Goal: Task Accomplishment & Management: Manage account settings

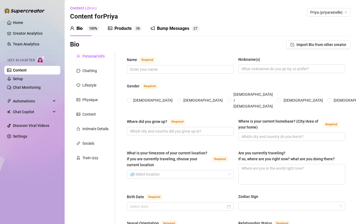
type input "Priya"
type input "[GEOGRAPHIC_DATA]"
type input "Northeast coast"
type textarea "I am not currently traveling. I dream of visiting the [GEOGRAPHIC_DATA], [GEOGR…"
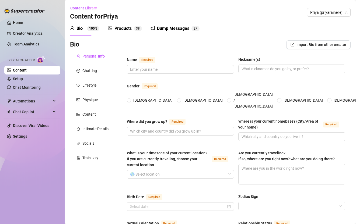
type input "Straight"
type input "Single"
type input "5 older siblings"
type input "No kids"
type input "[GEOGRAPHIC_DATA], my little toy poodle"
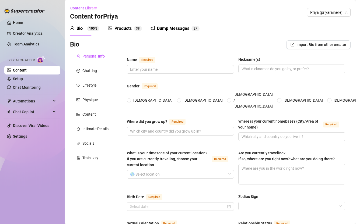
type input "Content Creator and I am in school for my next degree"
type input "Consulting"
type input "Masters Degree"
type input "[DEMOGRAPHIC_DATA]"
type input "Capitalism, Libertarianism"
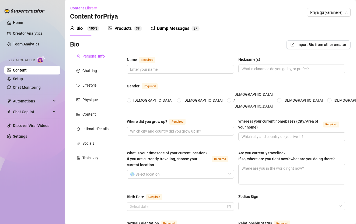
type textarea "I want to get my MBA and a medical degree. I want to buy a house soon. I want t…"
type textarea "I once appeared on the jumbotron of a NBA basketball game while eating a hot do…"
type textarea "I am the youngest of my 5 siblings. My dad was in the military - he was in the …"
type textarea "I do not enjoy anal, although it is sometimes in my videos. I have been publish…"
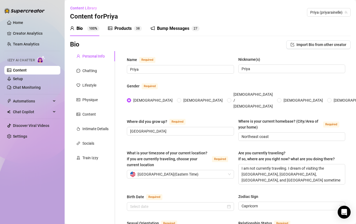
radio input "true"
type input "[DATE]"
click at [153, 12] on div "Content Library Content for Priya Priya (priyarainelle)" at bounding box center [210, 12] width 281 height 17
click at [23, 79] on link "Setup" at bounding box center [18, 79] width 10 height 4
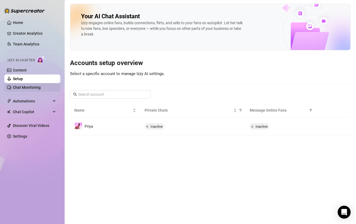
click at [40, 88] on link "Chat Monitoring" at bounding box center [27, 87] width 28 height 4
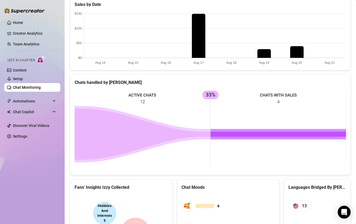
scroll to position [237, 0]
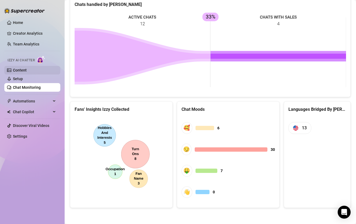
click at [27, 70] on link "Content" at bounding box center [20, 70] width 14 height 4
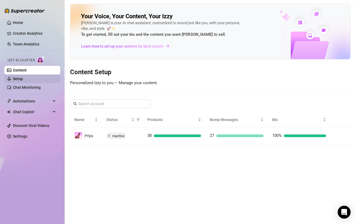
click at [23, 80] on link "Setup" at bounding box center [18, 79] width 10 height 4
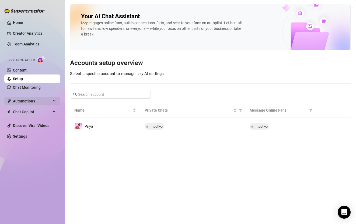
click at [42, 105] on span "Automations" at bounding box center [32, 101] width 38 height 9
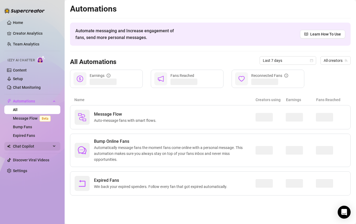
click at [39, 147] on span "Chat Copilot" at bounding box center [32, 146] width 38 height 9
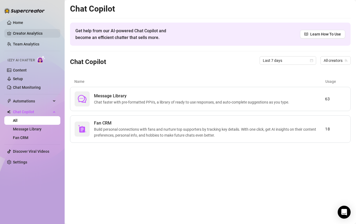
click at [29, 36] on link "Creator Analytics" at bounding box center [34, 33] width 43 height 9
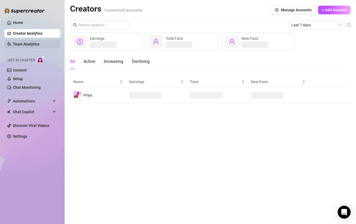
click at [28, 46] on link "Team Analytics" at bounding box center [26, 44] width 26 height 4
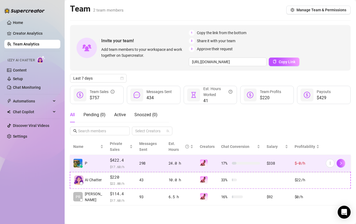
click at [174, 166] on div "24.0 h" at bounding box center [181, 164] width 25 height 6
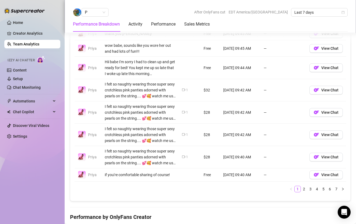
scroll to position [474, 0]
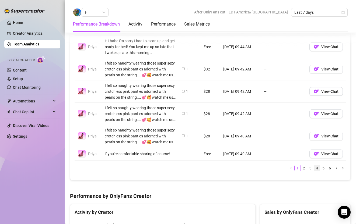
click at [317, 169] on link "4" at bounding box center [317, 168] width 6 height 6
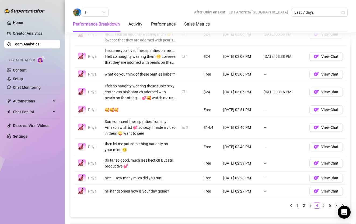
scroll to position [431, 0]
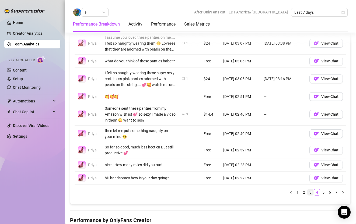
click at [310, 192] on link "3" at bounding box center [311, 193] width 6 height 6
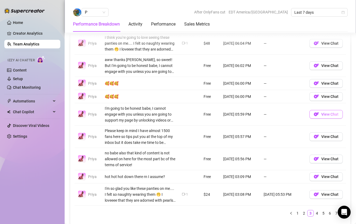
click at [322, 117] on button "View Chat" at bounding box center [326, 114] width 33 height 9
click at [323, 160] on span "View Chat" at bounding box center [330, 159] width 17 height 4
click at [28, 111] on span "Chat Copilot" at bounding box center [32, 112] width 38 height 9
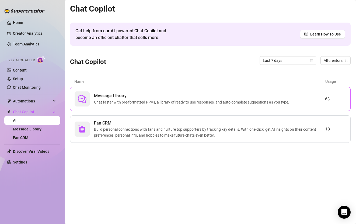
click at [125, 99] on span "Message Library" at bounding box center [193, 96] width 198 height 6
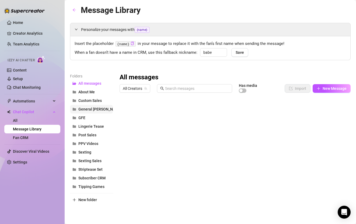
click at [96, 108] on span "General Convo" at bounding box center [99, 109] width 43 height 4
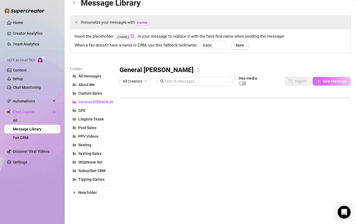
click at [324, 82] on span "New Message" at bounding box center [335, 81] width 24 height 4
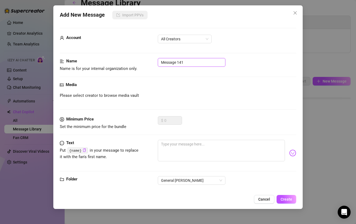
drag, startPoint x: 188, startPoint y: 65, endPoint x: 133, endPoint y: 59, distance: 55.6
click at [133, 59] on div "Name Name is for your internal organization only. Message 141" at bounding box center [178, 65] width 236 height 14
type input "nonspender - no engagement"
click at [173, 155] on textarea at bounding box center [221, 151] width 127 height 22
paste textarea "babe - I want to let you know that I appreciate you as a subscriber. I hope you…"
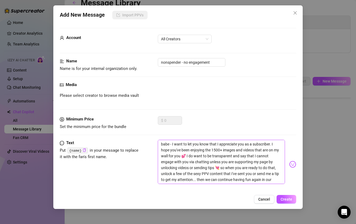
scroll to position [30, 0]
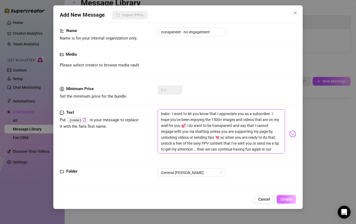
type textarea "babe - I want to let you know that I appreciate you as a subscriber. I hope you…"
click at [286, 201] on span "Create" at bounding box center [287, 200] width 12 height 4
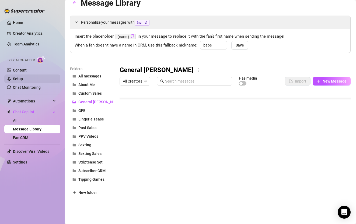
click at [23, 80] on link "Setup" at bounding box center [18, 79] width 10 height 4
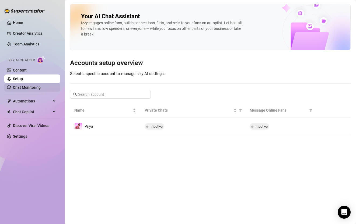
click at [31, 86] on link "Chat Monitoring" at bounding box center [27, 87] width 28 height 4
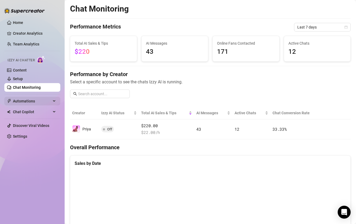
click at [34, 104] on span "Automations" at bounding box center [32, 101] width 38 height 9
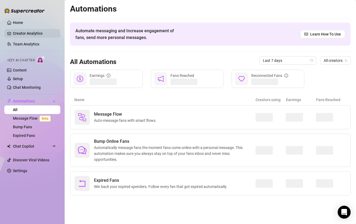
click at [31, 29] on link "Creator Analytics" at bounding box center [34, 33] width 43 height 9
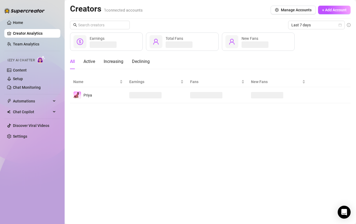
click at [29, 49] on ul "Home Creator Analytics Team Analytics Izzy AI Chatter Content Setup Chat Monito…" at bounding box center [32, 79] width 56 height 127
click at [29, 42] on link "Team Analytics" at bounding box center [26, 44] width 26 height 4
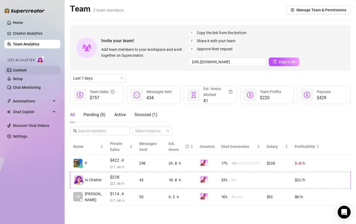
click at [27, 70] on link "Content" at bounding box center [20, 70] width 14 height 4
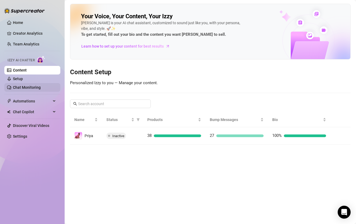
click at [24, 85] on link "Chat Monitoring" at bounding box center [27, 87] width 28 height 4
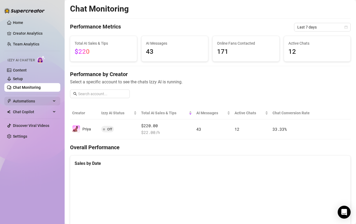
click at [25, 104] on span "Automations" at bounding box center [32, 101] width 38 height 9
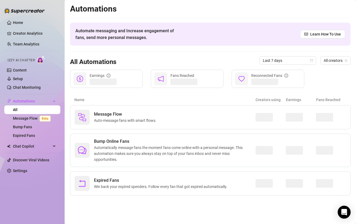
click at [18, 112] on link "All" at bounding box center [15, 110] width 5 height 4
click at [22, 146] on span "Chat Copilot" at bounding box center [32, 146] width 38 height 9
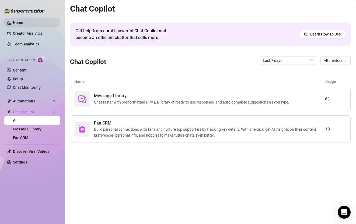
click at [19, 21] on link "Home" at bounding box center [18, 22] width 10 height 4
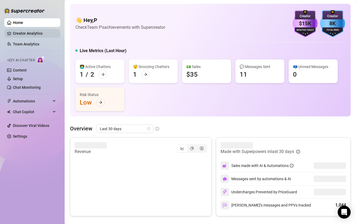
click at [22, 37] on link "Creator Analytics" at bounding box center [34, 33] width 43 height 9
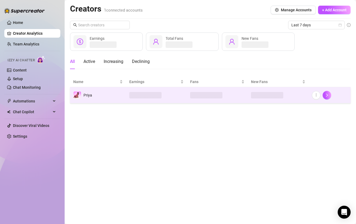
click at [116, 98] on td "Priya" at bounding box center [98, 95] width 56 height 16
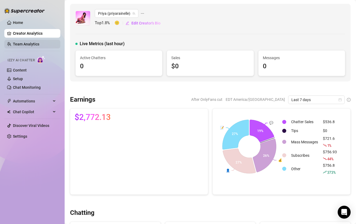
click at [26, 46] on link "Team Analytics" at bounding box center [26, 44] width 26 height 4
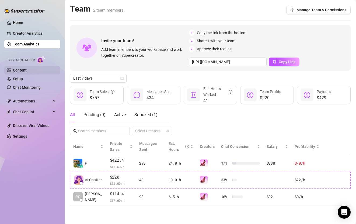
click at [27, 68] on link "Content" at bounding box center [20, 70] width 14 height 4
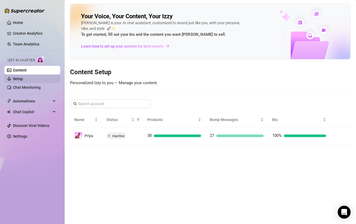
click at [23, 81] on link "Setup" at bounding box center [18, 79] width 10 height 4
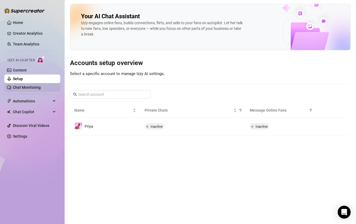
click at [26, 90] on link "Chat Monitoring" at bounding box center [27, 87] width 28 height 4
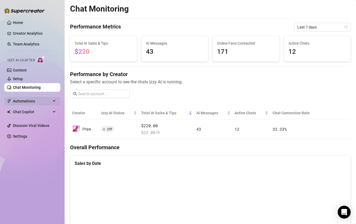
click at [27, 102] on span "Automations" at bounding box center [32, 101] width 38 height 9
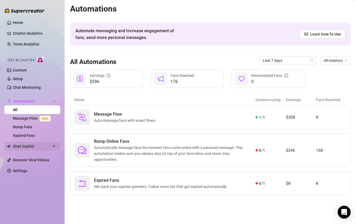
click at [26, 148] on span "Chat Copilot" at bounding box center [32, 146] width 38 height 9
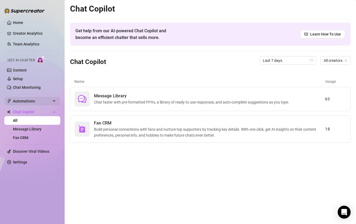
click at [37, 103] on span "Automations" at bounding box center [32, 101] width 38 height 9
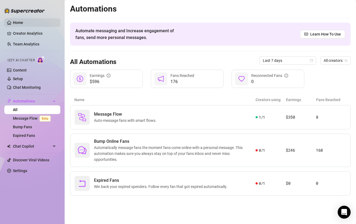
click at [22, 20] on link "Home" at bounding box center [18, 22] width 10 height 4
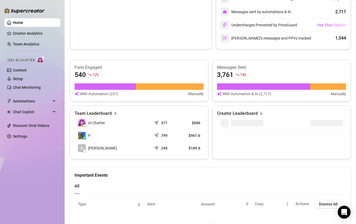
scroll to position [217, 0]
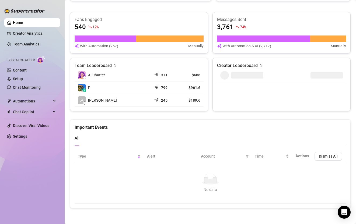
click at [171, 23] on div "540 12 %" at bounding box center [139, 27] width 129 height 9
click at [26, 72] on link "Content" at bounding box center [20, 70] width 14 height 4
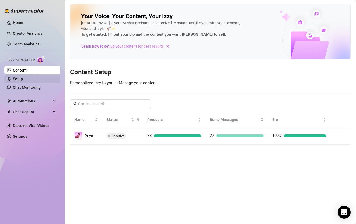
click at [23, 80] on link "Setup" at bounding box center [18, 79] width 10 height 4
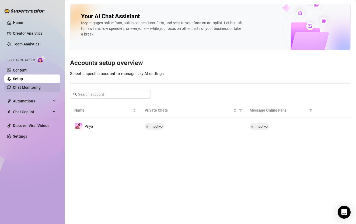
click at [27, 86] on link "Chat Monitoring" at bounding box center [27, 87] width 28 height 4
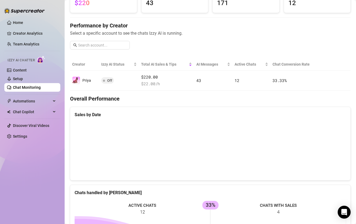
scroll to position [159, 0]
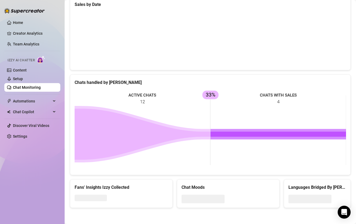
click at [42, 96] on ul "Home Creator Analytics Team Analytics Izzy AI Chatter Content Setup Chat Monito…" at bounding box center [32, 79] width 56 height 127
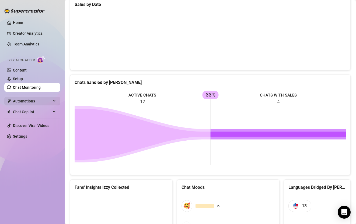
click at [34, 100] on span "Automations" at bounding box center [32, 101] width 38 height 9
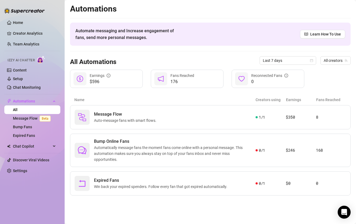
click at [190, 75] on span "Fans Reached" at bounding box center [183, 76] width 24 height 4
click at [32, 145] on span "Chat Copilot" at bounding box center [32, 146] width 38 height 9
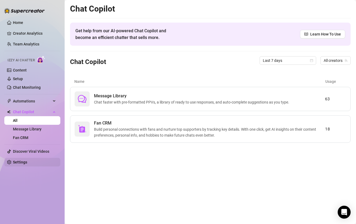
click at [24, 164] on link "Settings" at bounding box center [20, 162] width 14 height 4
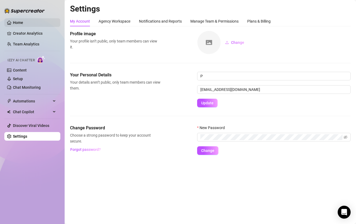
click at [13, 21] on link "Home" at bounding box center [18, 22] width 10 height 4
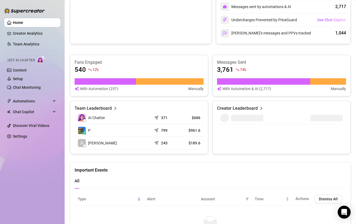
scroll to position [217, 0]
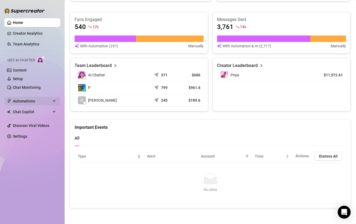
click at [54, 100] on div "Automations" at bounding box center [32, 101] width 56 height 9
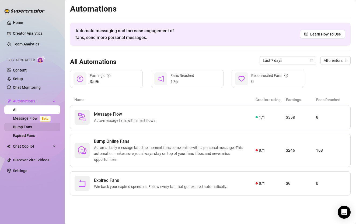
click at [32, 129] on link "Bump Fans" at bounding box center [22, 127] width 19 height 4
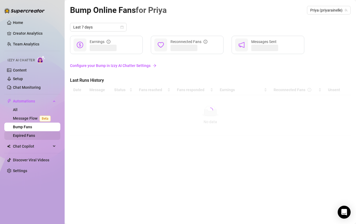
click at [32, 136] on link "Expired Fans" at bounding box center [24, 136] width 22 height 4
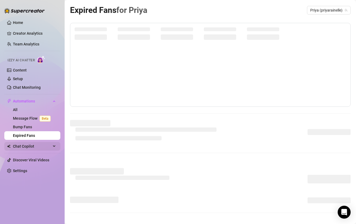
click at [32, 148] on span "Chat Copilot" at bounding box center [32, 146] width 38 height 9
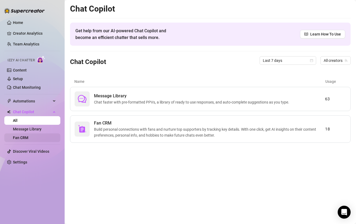
click at [28, 137] on link "Fan CRM" at bounding box center [20, 138] width 15 height 4
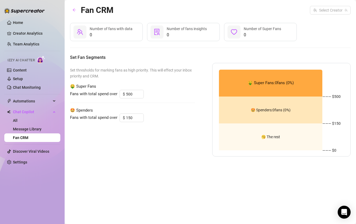
type input "1500"
type input "500"
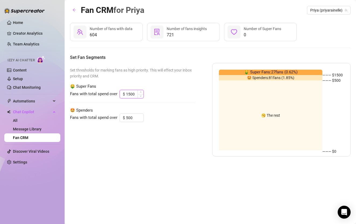
click at [129, 94] on input "1500" at bounding box center [135, 94] width 18 height 8
type input "2000"
click at [185, 90] on div "Fans with total spend over $ 2000" at bounding box center [132, 94] width 125 height 9
click at [127, 119] on input "500" at bounding box center [135, 118] width 18 height 8
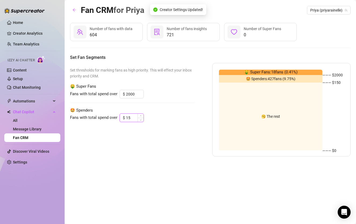
type input "1"
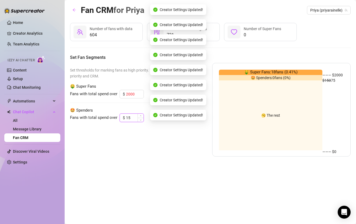
type input "1"
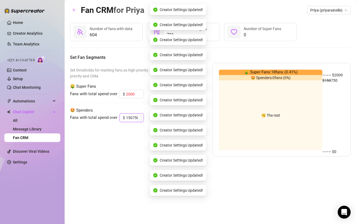
click at [132, 118] on input "150750" at bounding box center [135, 118] width 18 height 8
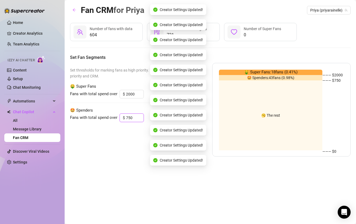
type input "750"
click at [134, 142] on div "Set thresholds for marking fans as high priority. This will effect your inbox p…" at bounding box center [132, 110] width 125 height 94
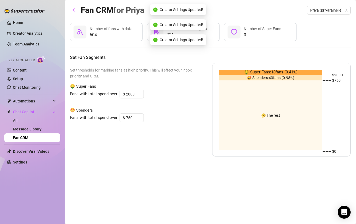
click at [124, 140] on div "Set thresholds for marking fans as high priority. This will effect your inbox p…" at bounding box center [132, 110] width 125 height 94
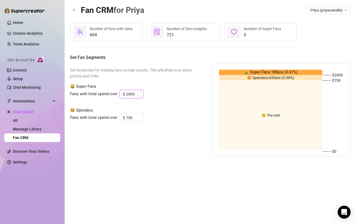
click at [131, 94] on input "2000" at bounding box center [135, 94] width 18 height 8
click at [171, 78] on span "Set thresholds for marking fans as high priority. This will effect your inbox p…" at bounding box center [132, 73] width 125 height 12
click at [109, 63] on div "Set thresholds for marking fans as high priority. This will effect your inbox p…" at bounding box center [132, 110] width 125 height 94
click at [36, 127] on link "Message Library" at bounding box center [27, 129] width 29 height 4
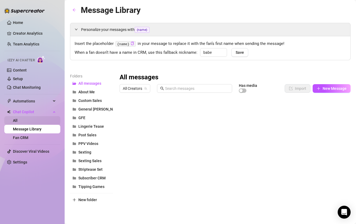
click at [18, 119] on link "All" at bounding box center [15, 121] width 5 height 4
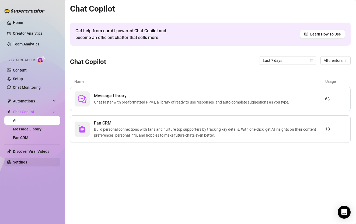
click at [22, 162] on link "Settings" at bounding box center [20, 162] width 14 height 4
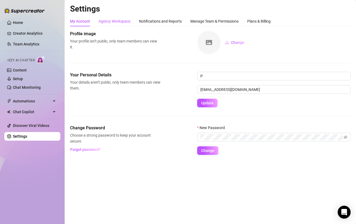
click at [120, 21] on div "Agency Workspace" at bounding box center [115, 21] width 32 height 6
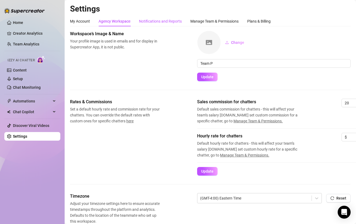
click at [160, 19] on div "Notifications and Reports" at bounding box center [160, 21] width 43 height 6
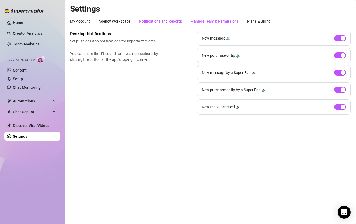
click at [199, 21] on div "Manage Team & Permissions" at bounding box center [215, 21] width 48 height 6
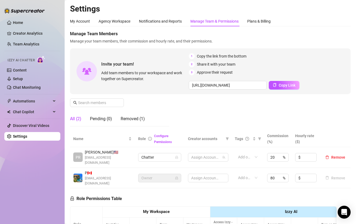
click at [234, 20] on div "Manage Team & Permissions" at bounding box center [215, 21] width 48 height 6
click at [260, 21] on div "Plans & Billing" at bounding box center [258, 21] width 23 height 6
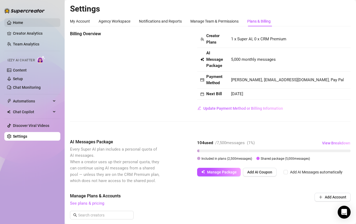
click at [22, 22] on link "Home" at bounding box center [18, 22] width 10 height 4
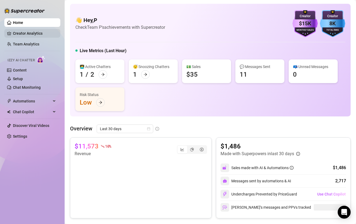
click at [31, 33] on link "Creator Analytics" at bounding box center [34, 33] width 43 height 9
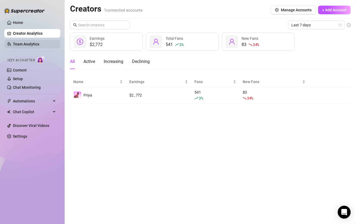
click at [32, 43] on link "Team Analytics" at bounding box center [26, 44] width 26 height 4
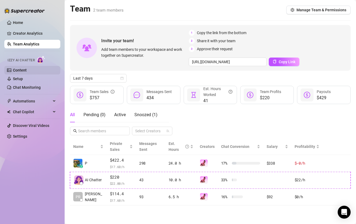
click at [27, 68] on link "Content" at bounding box center [20, 70] width 14 height 4
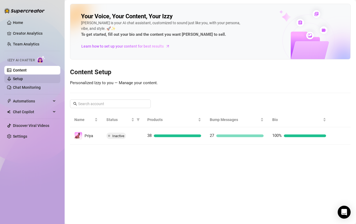
click at [23, 80] on link "Setup" at bounding box center [18, 79] width 10 height 4
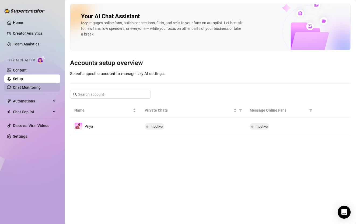
click at [38, 86] on link "Chat Monitoring" at bounding box center [27, 87] width 28 height 4
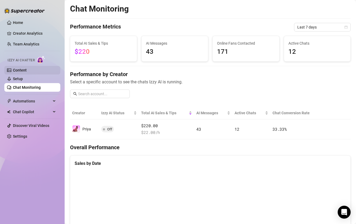
click at [27, 71] on link "Content" at bounding box center [20, 70] width 14 height 4
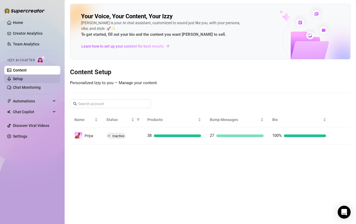
click at [23, 81] on link "Setup" at bounding box center [18, 79] width 10 height 4
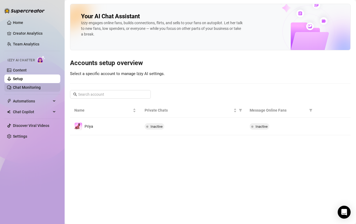
click at [31, 90] on link "Chat Monitoring" at bounding box center [27, 87] width 28 height 4
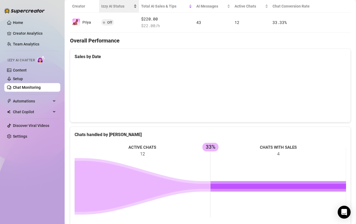
scroll to position [4, 0]
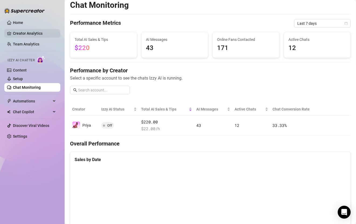
click at [33, 33] on link "Creator Analytics" at bounding box center [34, 33] width 43 height 9
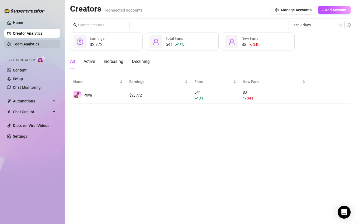
click at [27, 45] on link "Team Analytics" at bounding box center [26, 44] width 26 height 4
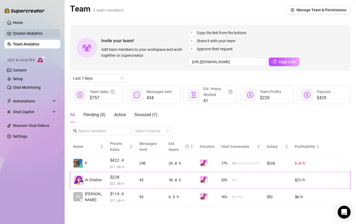
click at [31, 36] on link "Creator Analytics" at bounding box center [34, 33] width 43 height 9
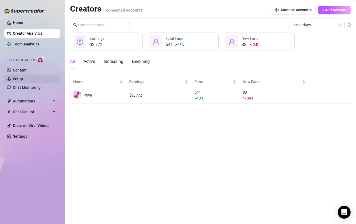
click at [20, 81] on link "Setup" at bounding box center [18, 79] width 10 height 4
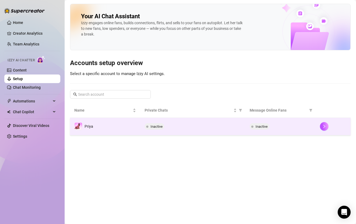
click at [185, 130] on div "Inactive" at bounding box center [193, 126] width 97 height 6
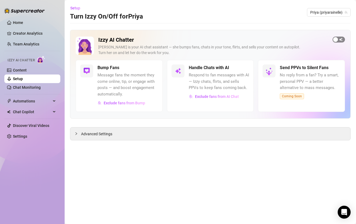
click at [338, 40] on div "button" at bounding box center [335, 39] width 5 height 5
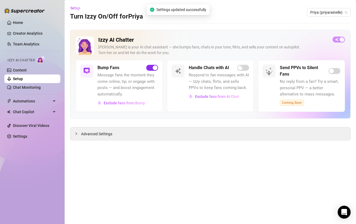
click at [153, 68] on div "button" at bounding box center [155, 67] width 5 height 5
drag, startPoint x: 106, startPoint y: 133, endPoint x: 153, endPoint y: 144, distance: 48.3
click at [106, 133] on span "Advanced Settings" at bounding box center [96, 134] width 31 height 6
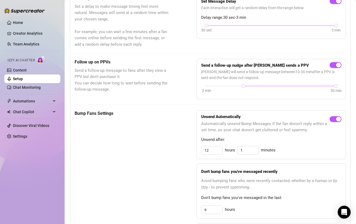
scroll to position [174, 0]
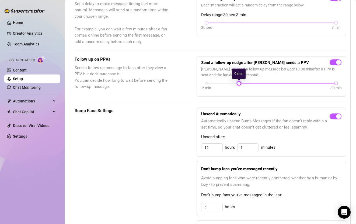
drag, startPoint x: 244, startPoint y: 83, endPoint x: 239, endPoint y: 83, distance: 5.1
click at [239, 83] on div at bounding box center [239, 83] width 3 height 3
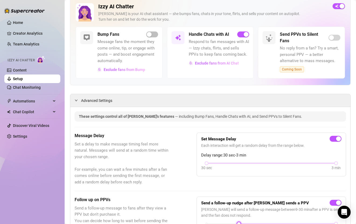
scroll to position [0, 0]
